Goal: Transaction & Acquisition: Subscribe to service/newsletter

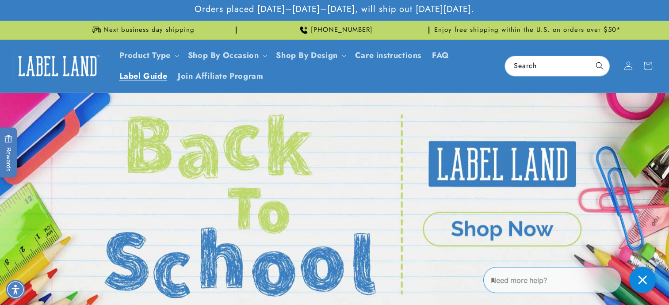
click at [159, 77] on span "Label Guide" at bounding box center [143, 76] width 48 height 10
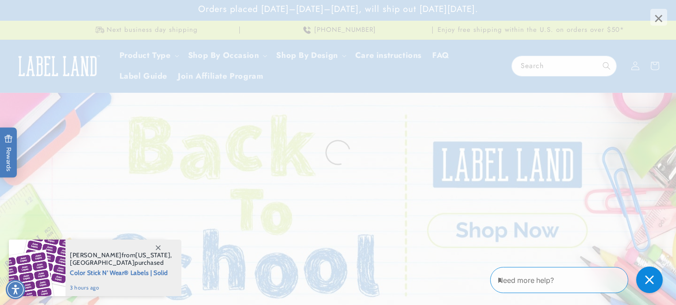
click at [663, 20] on span "×" at bounding box center [658, 17] width 17 height 17
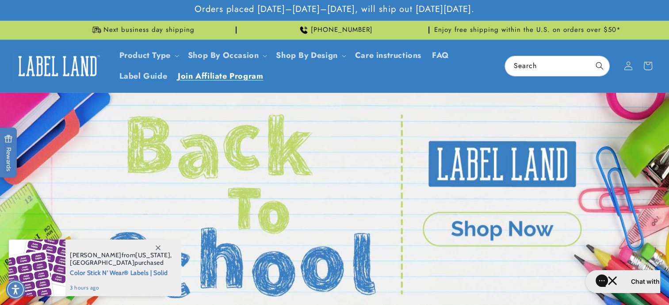
click at [247, 75] on span "Join Affiliate Program" at bounding box center [220, 76] width 85 height 10
